Goal: Use online tool/utility: Utilize a website feature to perform a specific function

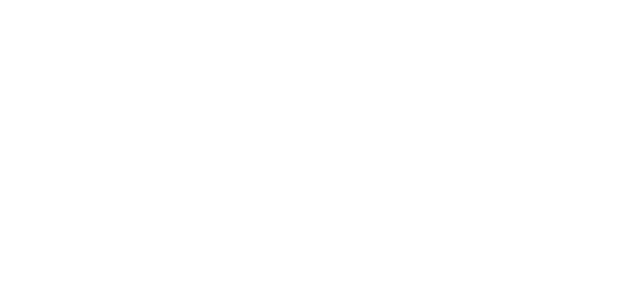
select select
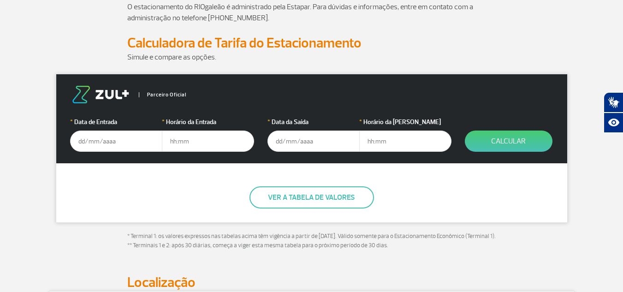
scroll to position [92, 0]
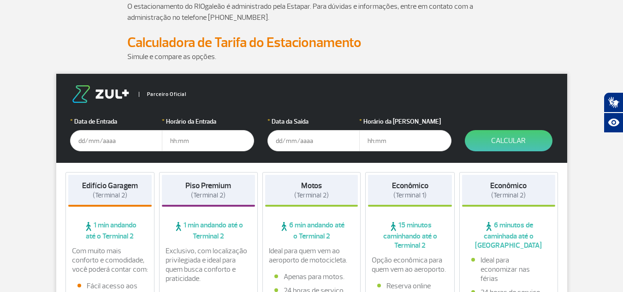
click at [91, 141] on input "text" at bounding box center [116, 140] width 92 height 21
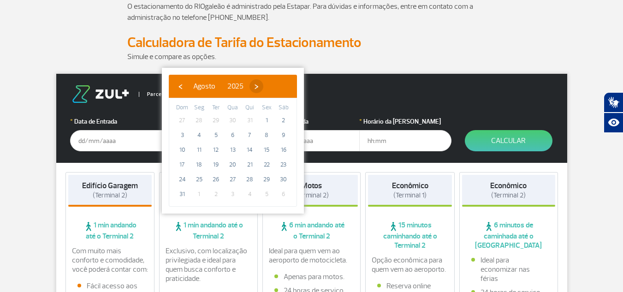
click at [263, 84] on span "›" at bounding box center [257, 86] width 14 height 14
click at [272, 87] on span "›" at bounding box center [265, 86] width 14 height 14
click at [231, 167] on span "22" at bounding box center [233, 164] width 15 height 15
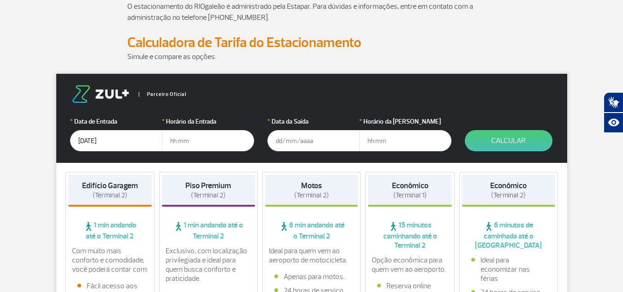
click at [83, 141] on input "[DATE]" at bounding box center [116, 140] width 92 height 21
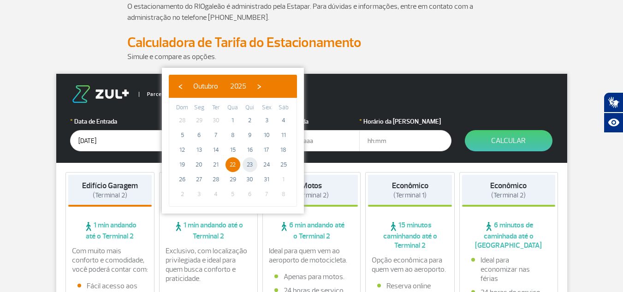
click at [250, 168] on span "23" at bounding box center [250, 164] width 15 height 15
type input "[DATE]"
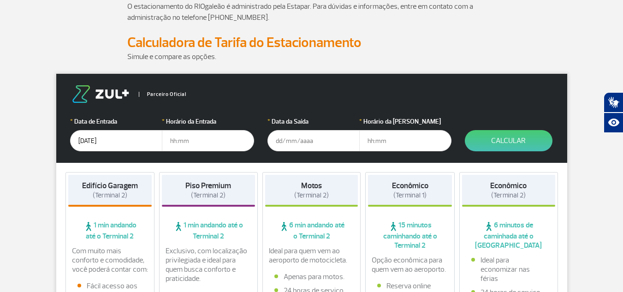
click at [182, 141] on input "text" at bounding box center [208, 140] width 92 height 21
type input "6"
type input "7"
type input "06:30"
click at [288, 138] on input "text" at bounding box center [314, 140] width 92 height 21
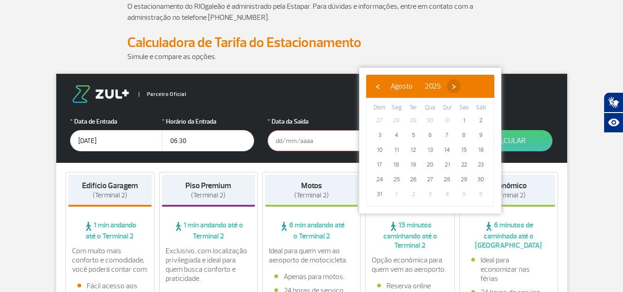
click at [461, 86] on span "›" at bounding box center [454, 86] width 14 height 14
click at [469, 86] on span "›" at bounding box center [462, 86] width 14 height 14
click at [399, 182] on span "27" at bounding box center [396, 179] width 15 height 15
type input "[DATE]"
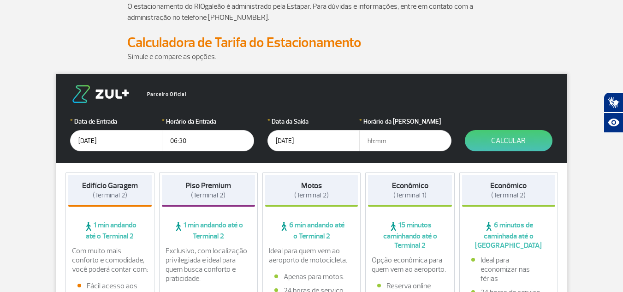
click at [372, 140] on input "text" at bounding box center [405, 140] width 92 height 21
type input "16:00"
click at [517, 142] on button "Calcular" at bounding box center [509, 140] width 88 height 21
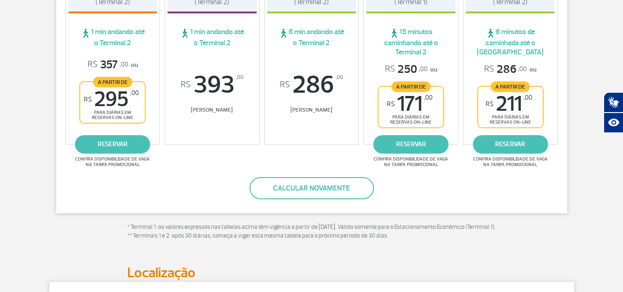
scroll to position [231, 0]
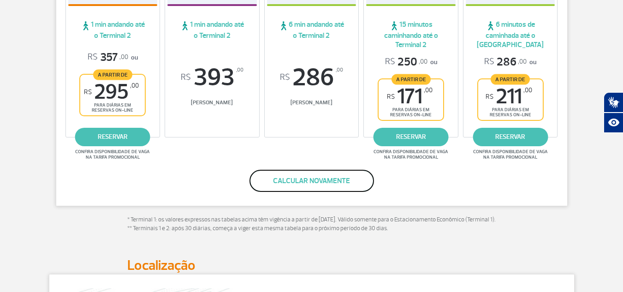
click at [314, 183] on button "Calcular novamente" at bounding box center [312, 181] width 125 height 22
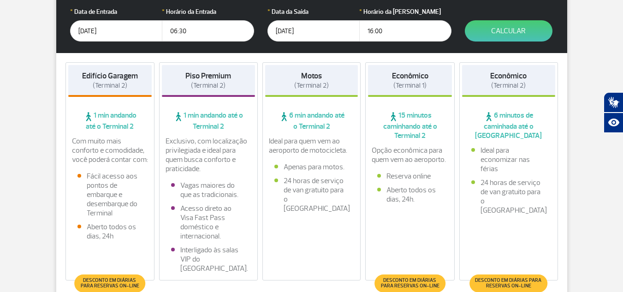
scroll to position [108, 0]
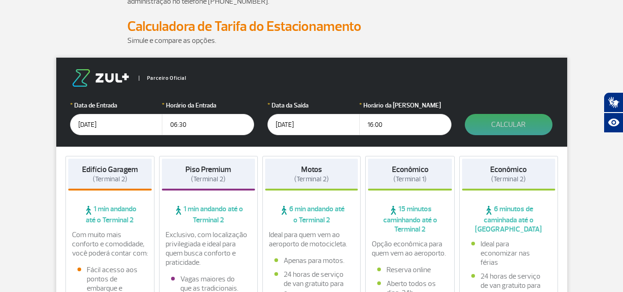
click at [524, 127] on button "Calcular" at bounding box center [509, 124] width 88 height 21
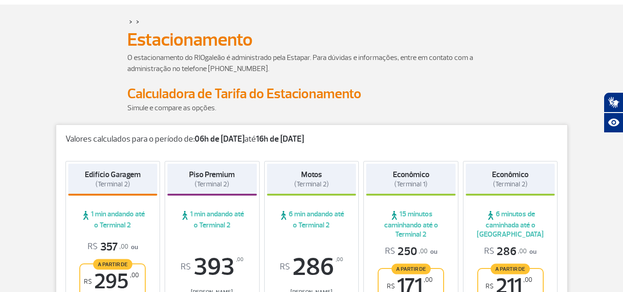
scroll to position [0, 0]
